Goal: Transaction & Acquisition: Purchase product/service

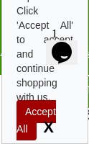
type input "Load More Reviews"
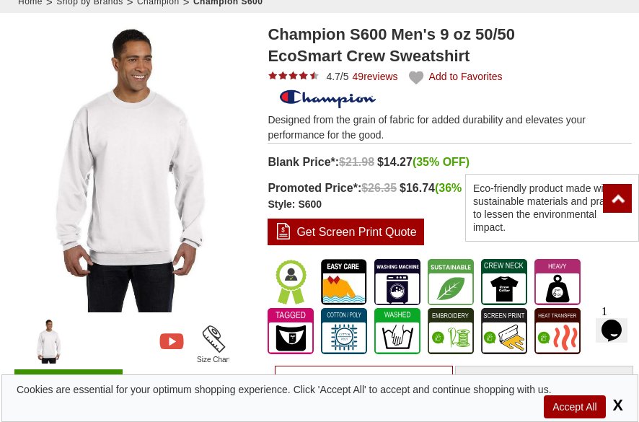
scroll to position [216, 0]
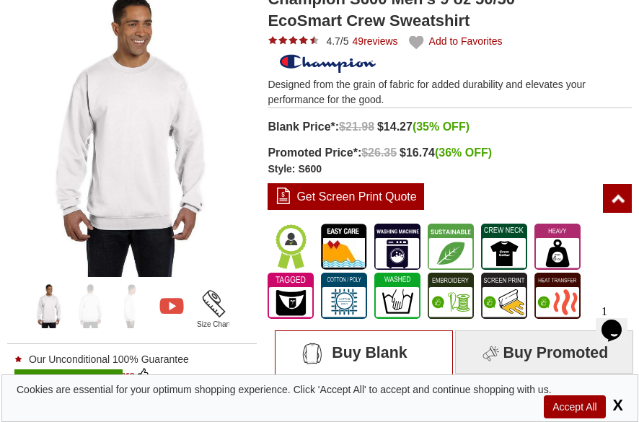
click at [89, 144] on span "Accept All" at bounding box center [574, 406] width 61 height 23
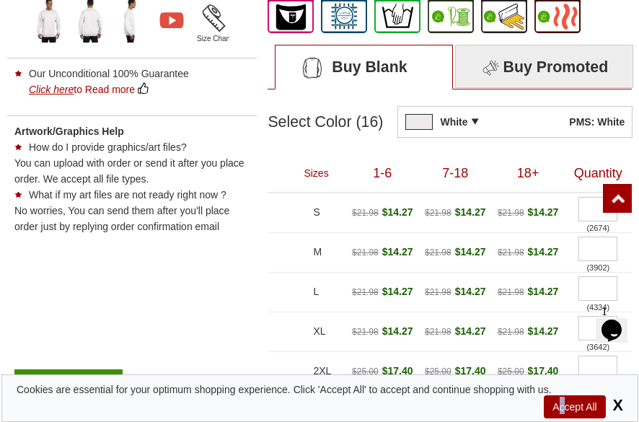
scroll to position [505, 0]
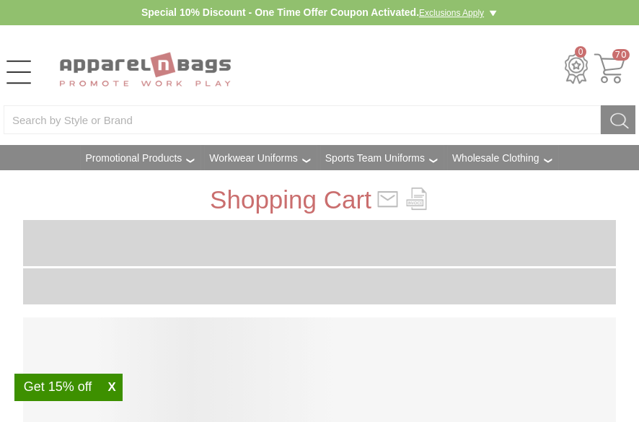
type input "7A4H47"
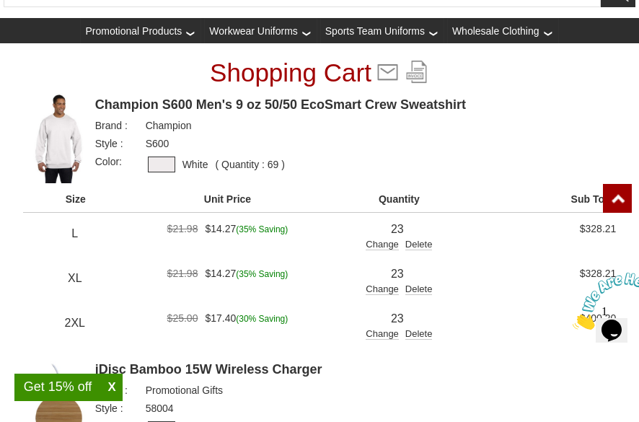
scroll to position [361, 0]
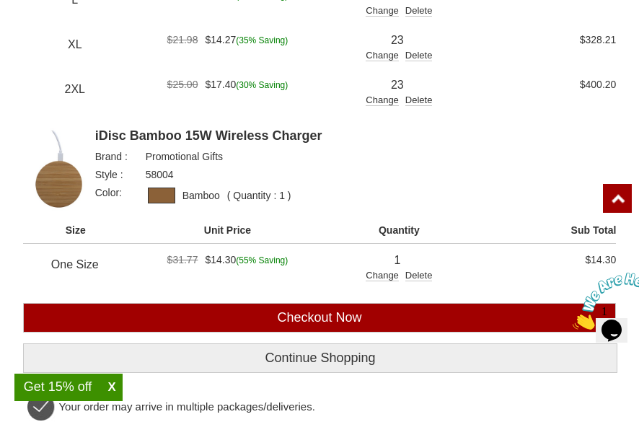
click at [357, 317] on input "Checkout Now" at bounding box center [319, 318] width 593 height 30
